Goal: Task Accomplishment & Management: Use online tool/utility

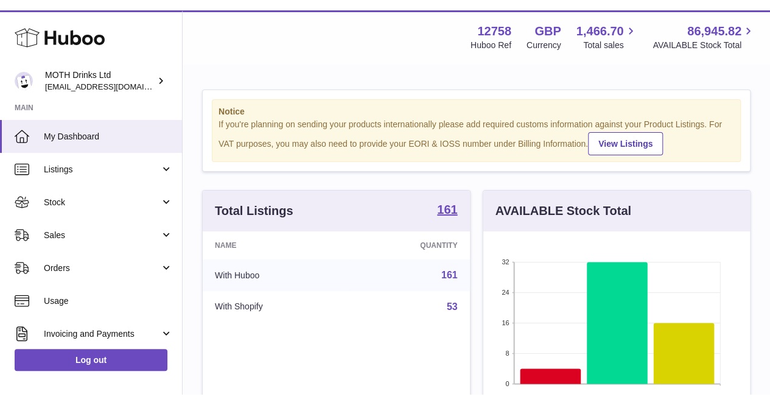
scroll to position [190, 266]
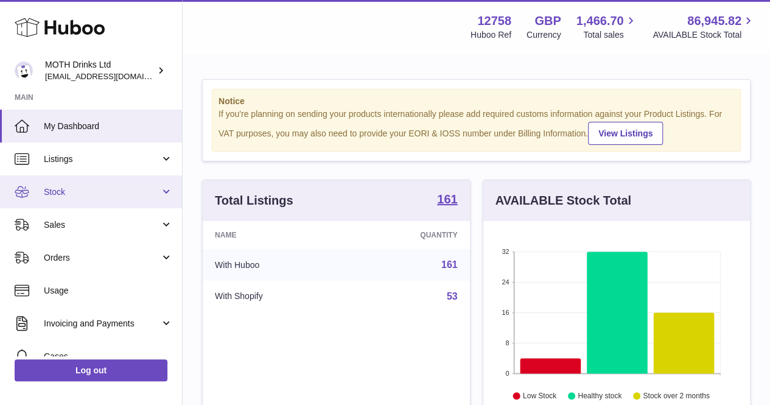
click at [71, 197] on span "Stock" at bounding box center [102, 192] width 116 height 12
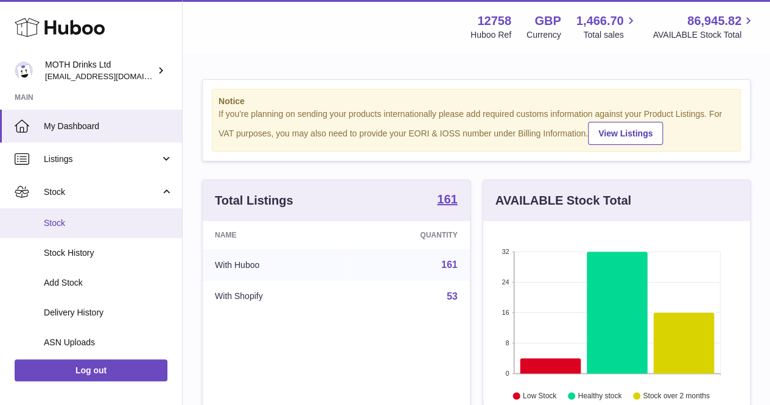
click at [72, 216] on link "Stock" at bounding box center [91, 223] width 182 height 30
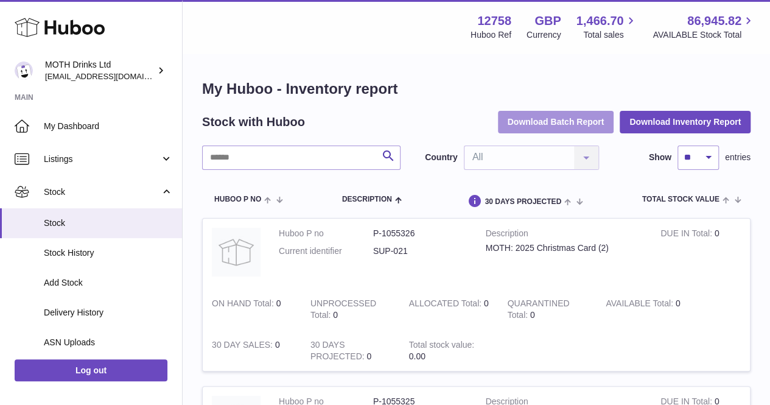
click at [599, 120] on button "Download Batch Report" at bounding box center [556, 122] width 116 height 22
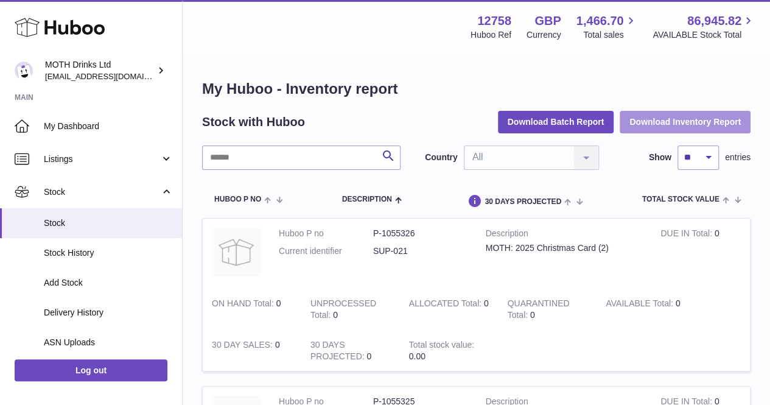
click at [657, 125] on button "Download Inventory Report" at bounding box center [684, 122] width 131 height 22
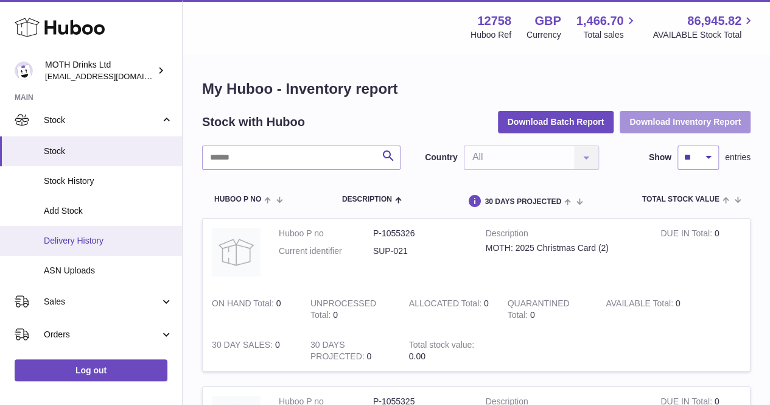
scroll to position [72, 0]
click at [100, 237] on span "Delivery History" at bounding box center [108, 240] width 129 height 12
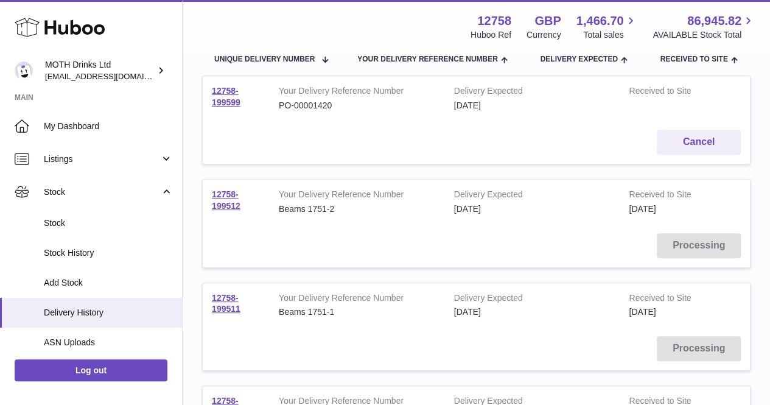
scroll to position [148, 0]
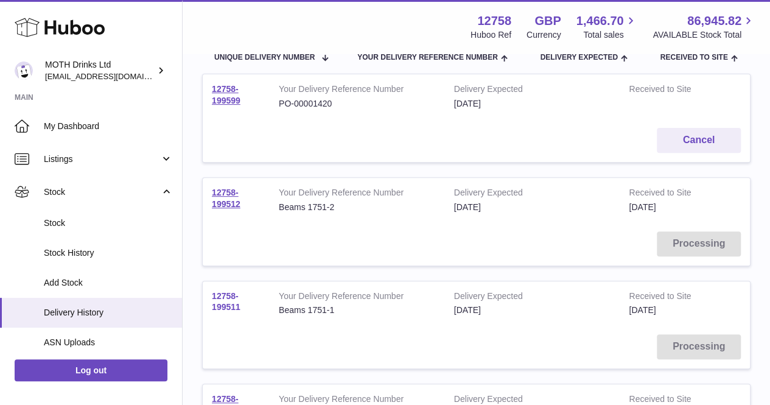
click at [226, 296] on link "12758-199511" at bounding box center [226, 301] width 29 height 21
click at [225, 197] on td "12758-199512" at bounding box center [236, 200] width 67 height 44
click at [224, 190] on link "12758-199512" at bounding box center [226, 197] width 29 height 21
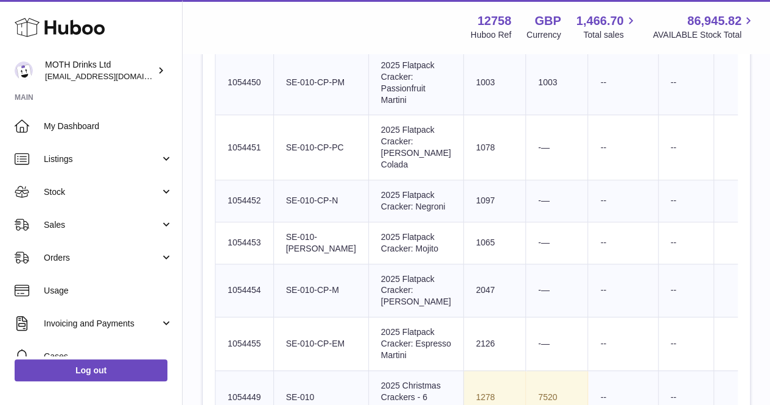
scroll to position [533, 0]
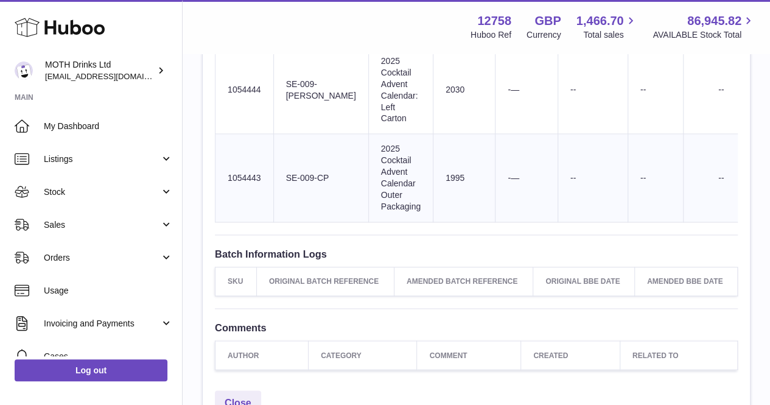
scroll to position [844, 0]
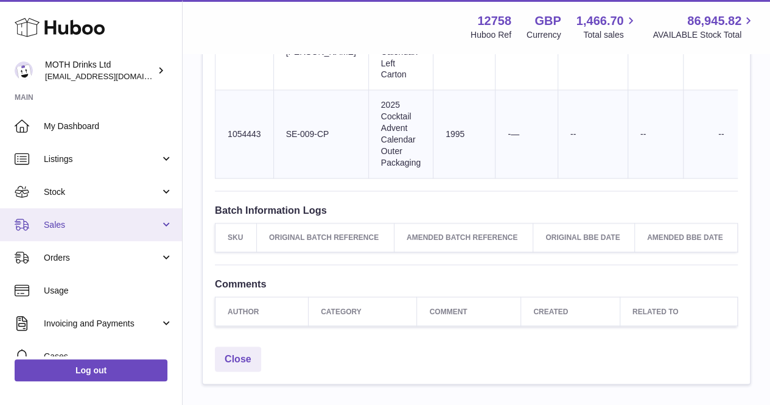
click at [62, 226] on span "Sales" at bounding box center [102, 225] width 116 height 12
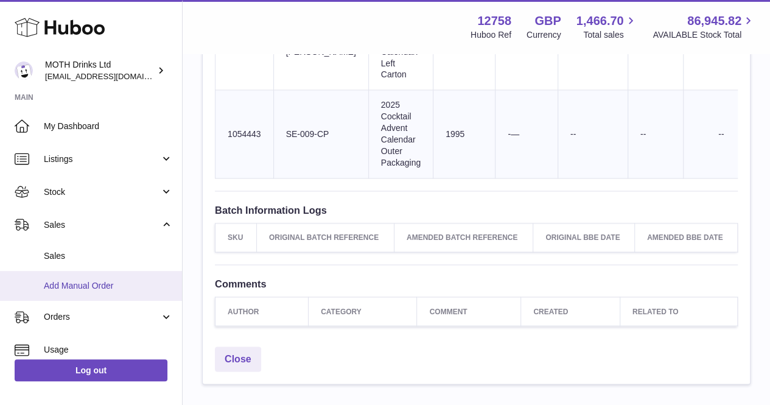
click at [74, 285] on span "Add Manual Order" at bounding box center [108, 286] width 129 height 12
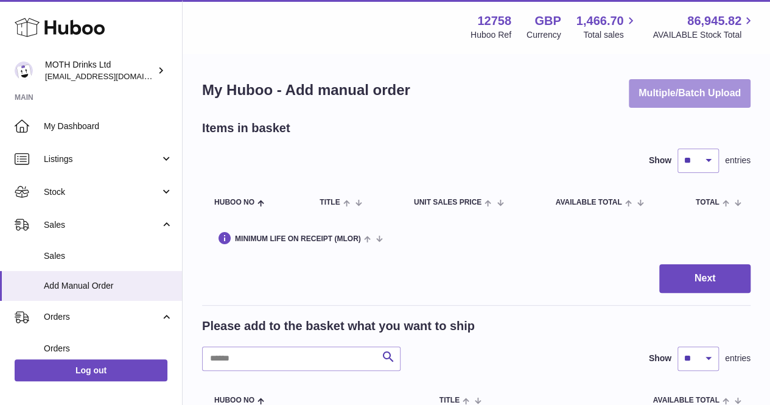
click at [687, 100] on button "Multiple/Batch Upload" at bounding box center [690, 93] width 122 height 29
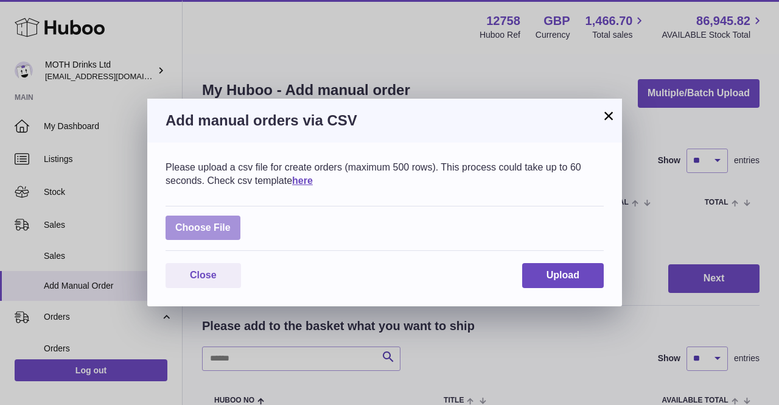
click at [221, 226] on label at bounding box center [202, 227] width 75 height 25
click at [231, 222] on input "file" at bounding box center [231, 221] width 1 height 1
type input "**********"
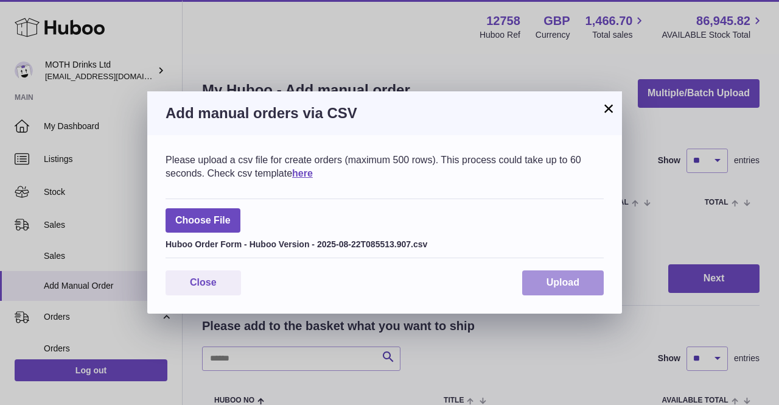
click at [551, 291] on button "Upload" at bounding box center [563, 282] width 82 height 25
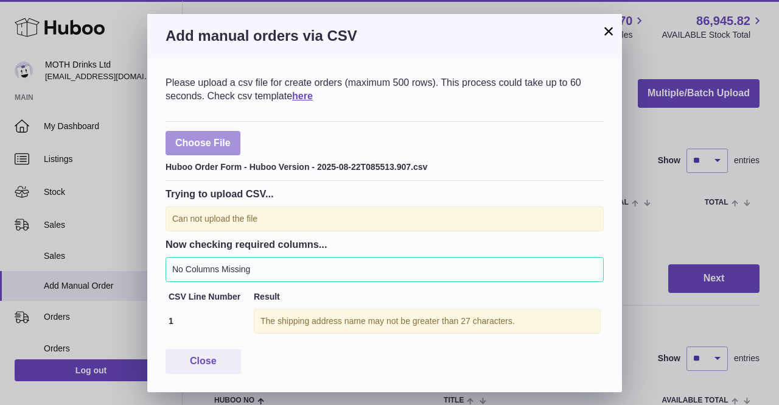
click at [198, 133] on label at bounding box center [202, 143] width 75 height 25
click at [231, 137] on input "file" at bounding box center [231, 137] width 1 height 1
type input "**********"
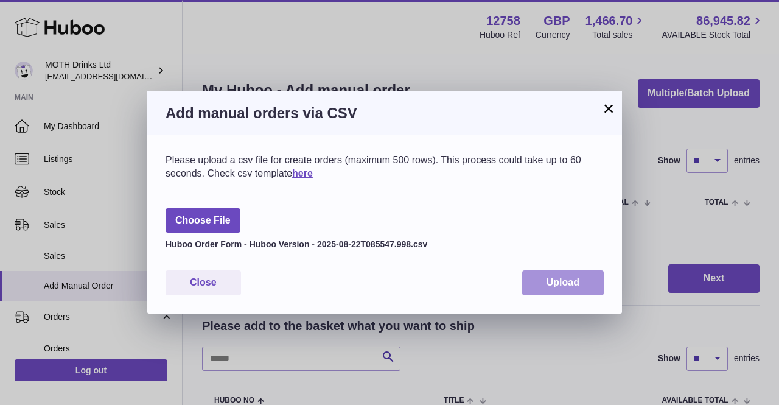
click at [569, 283] on span "Upload" at bounding box center [562, 282] width 33 height 10
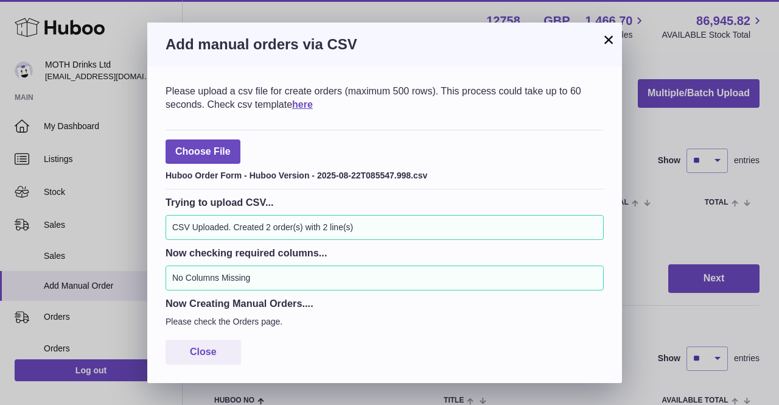
click at [606, 40] on button "×" at bounding box center [608, 39] width 15 height 15
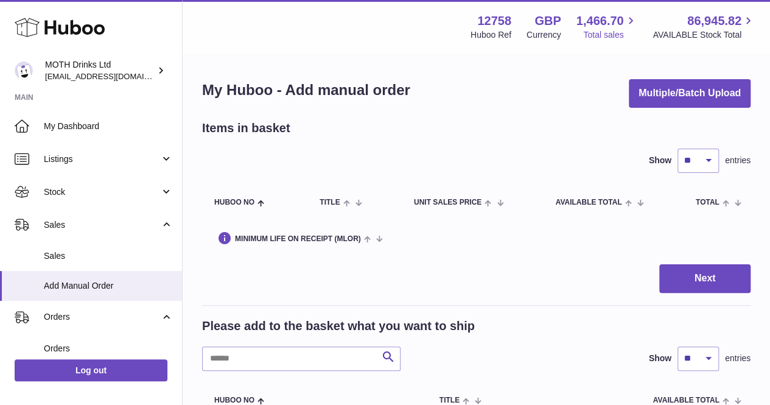
click at [606, 40] on span "Total sales" at bounding box center [610, 35] width 54 height 12
